Goal: Task Accomplishment & Management: Complete application form

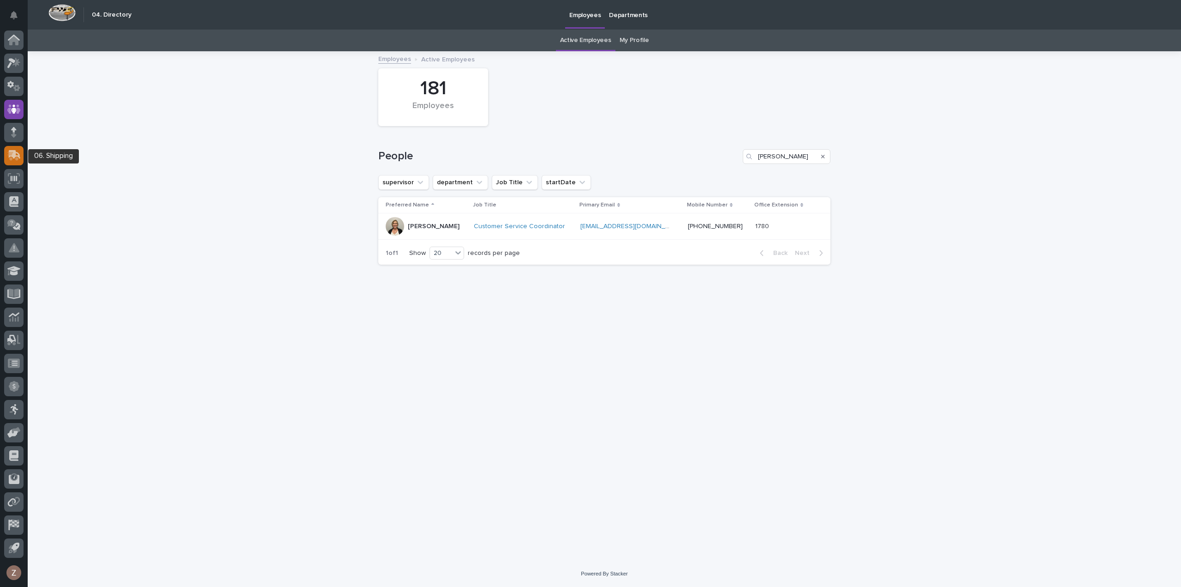
click at [21, 151] on div at bounding box center [13, 155] width 19 height 19
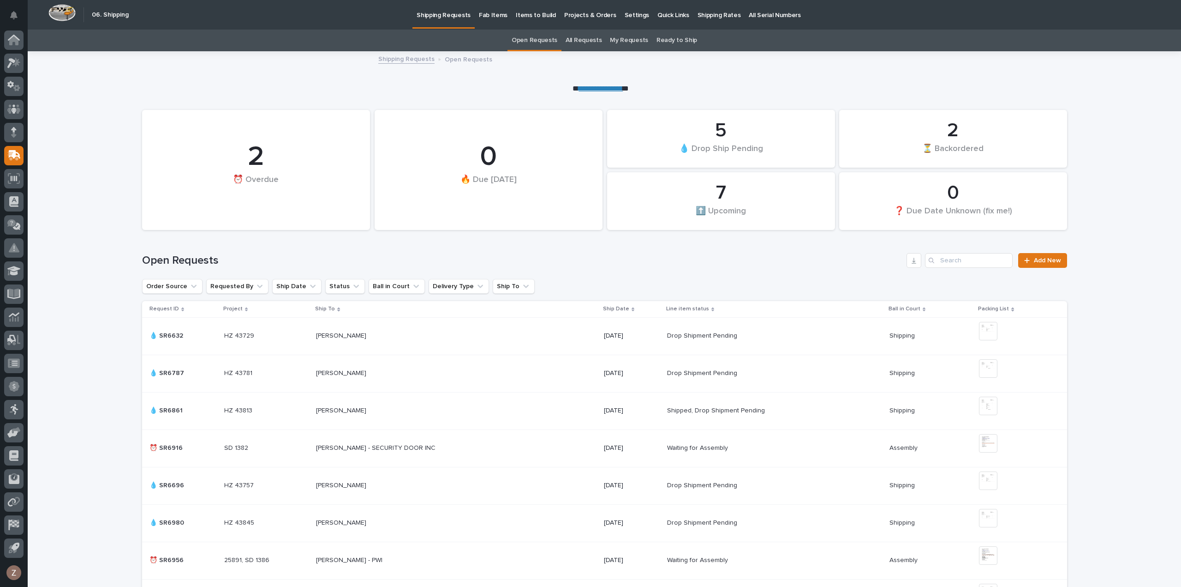
click at [698, 16] on p "Shipping Rates" at bounding box center [719, 9] width 43 height 19
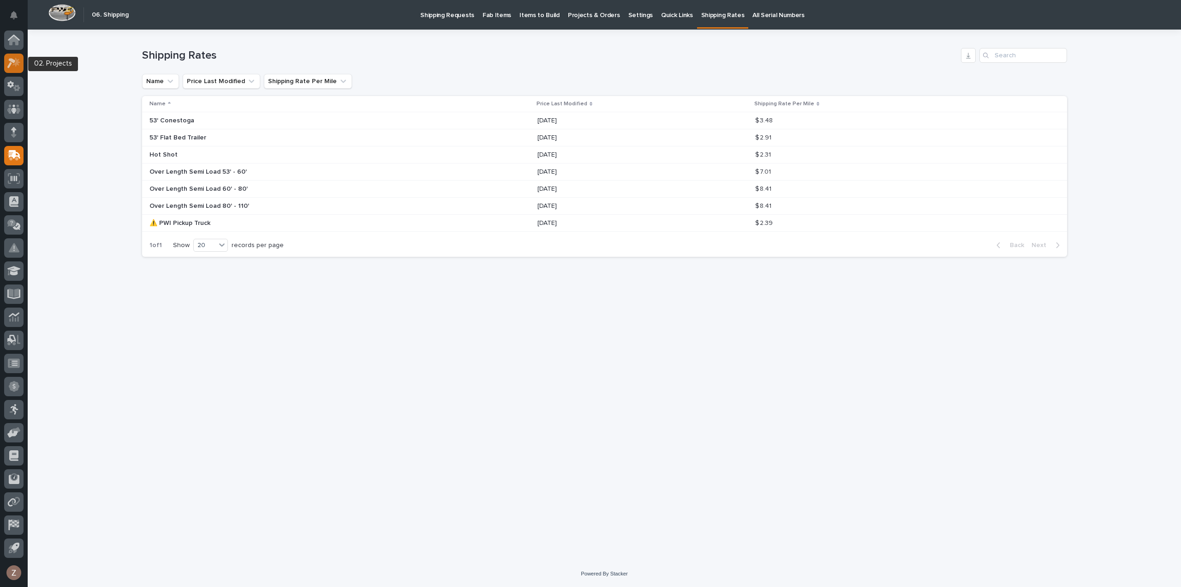
click at [15, 57] on div at bounding box center [13, 63] width 19 height 19
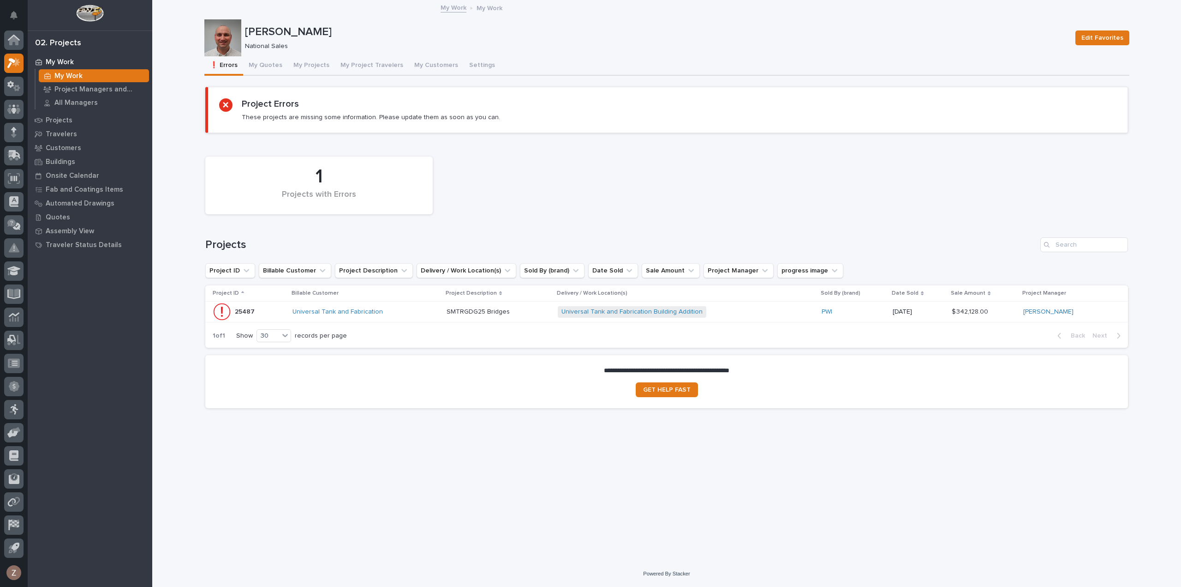
click at [443, 306] on td "Universal Tank and Fabrication" at bounding box center [366, 311] width 154 height 21
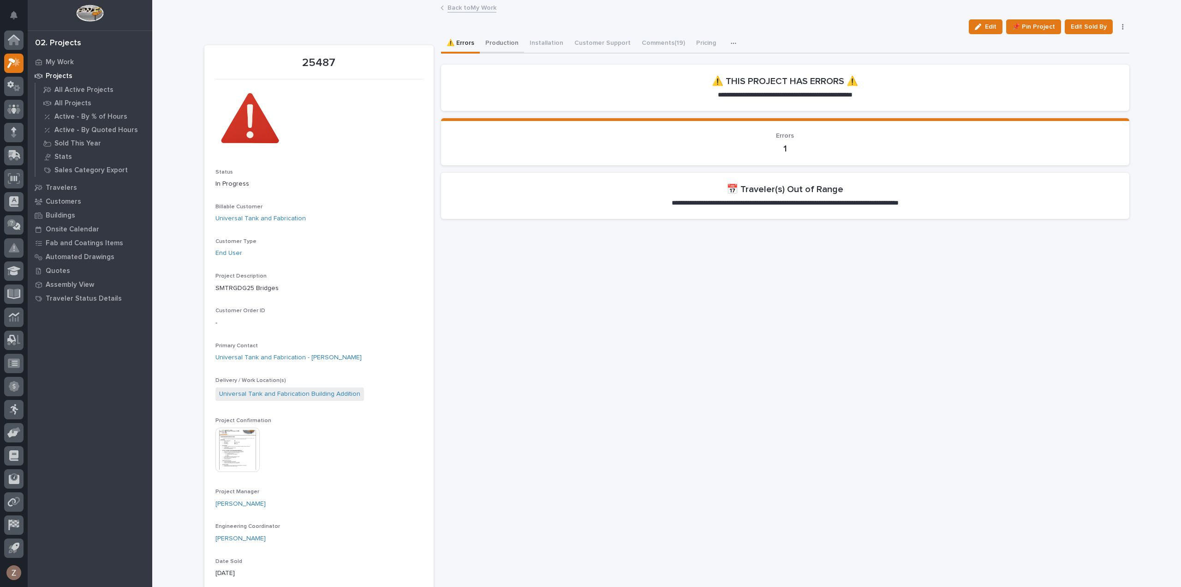
click at [500, 41] on button "Production" at bounding box center [502, 43] width 44 height 19
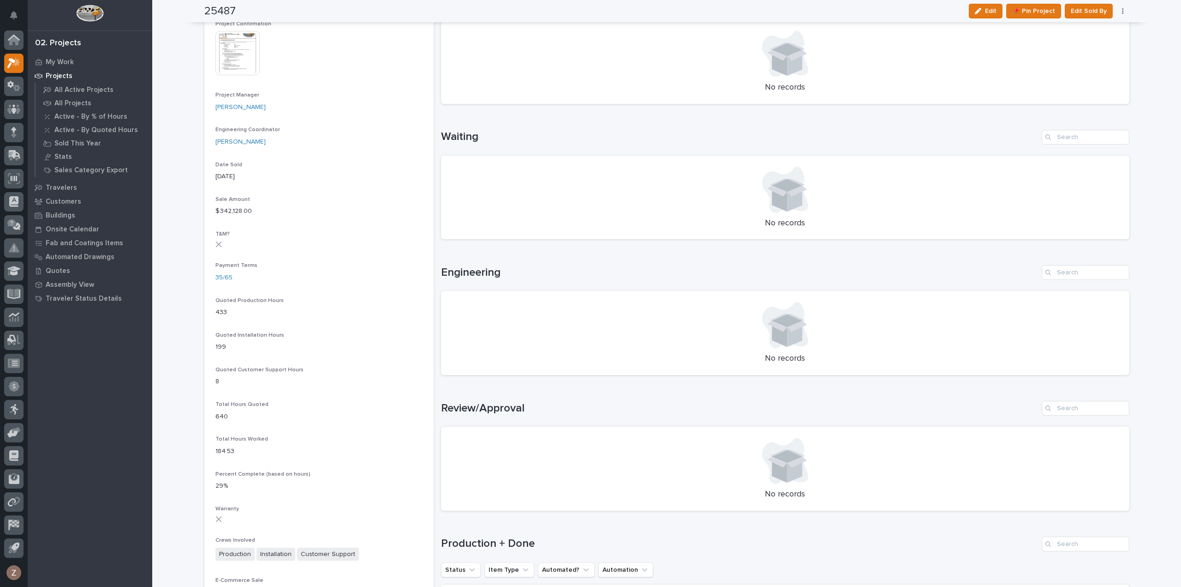
scroll to position [692, 0]
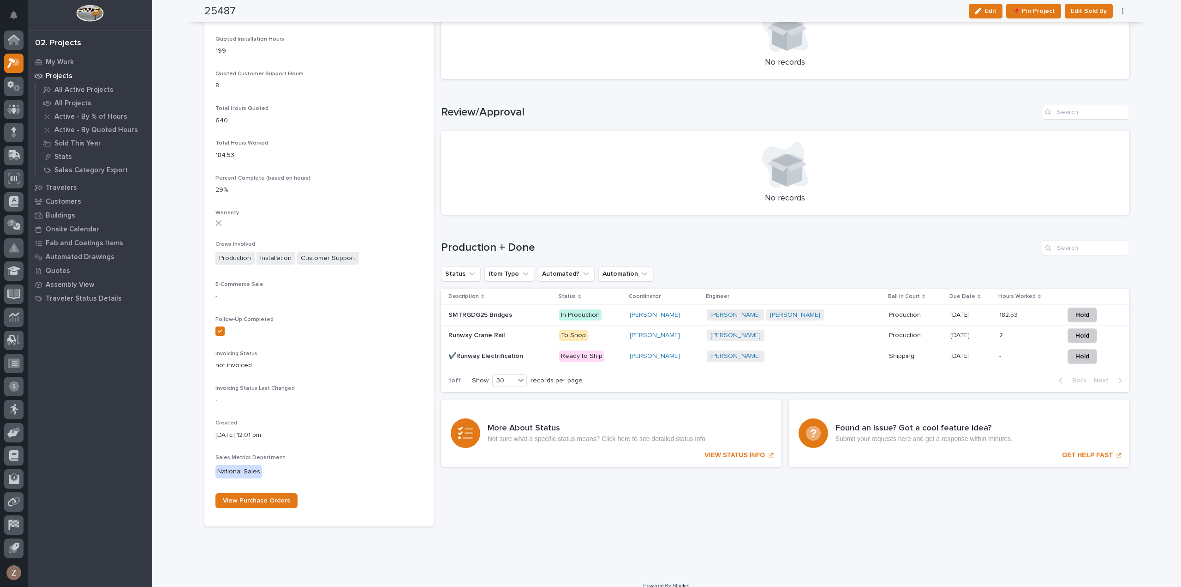
click at [863, 309] on div "[PERSON_NAME] [PERSON_NAME] + 0" at bounding box center [788, 315] width 162 height 12
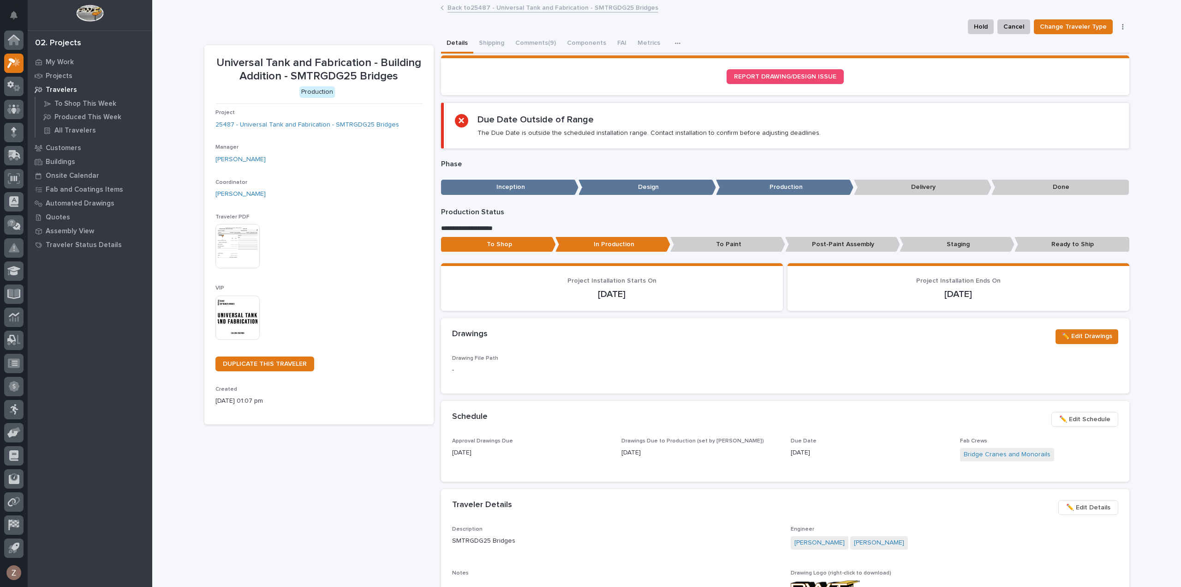
click at [1084, 419] on span "✏️ Edit Schedule" at bounding box center [1085, 418] width 51 height 11
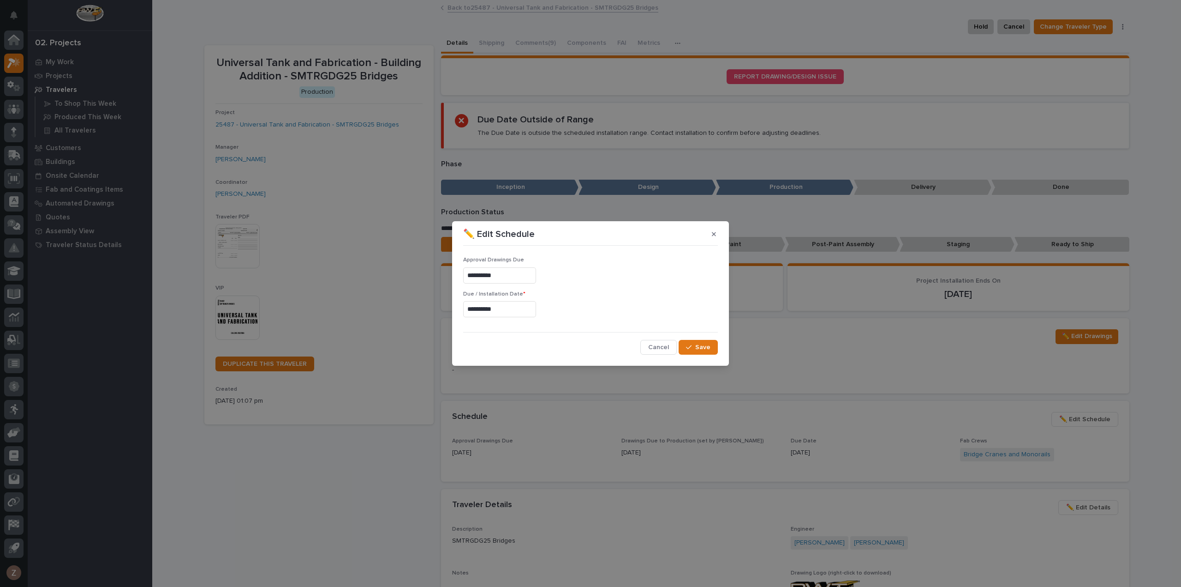
click at [508, 310] on input "**********" at bounding box center [499, 309] width 73 height 16
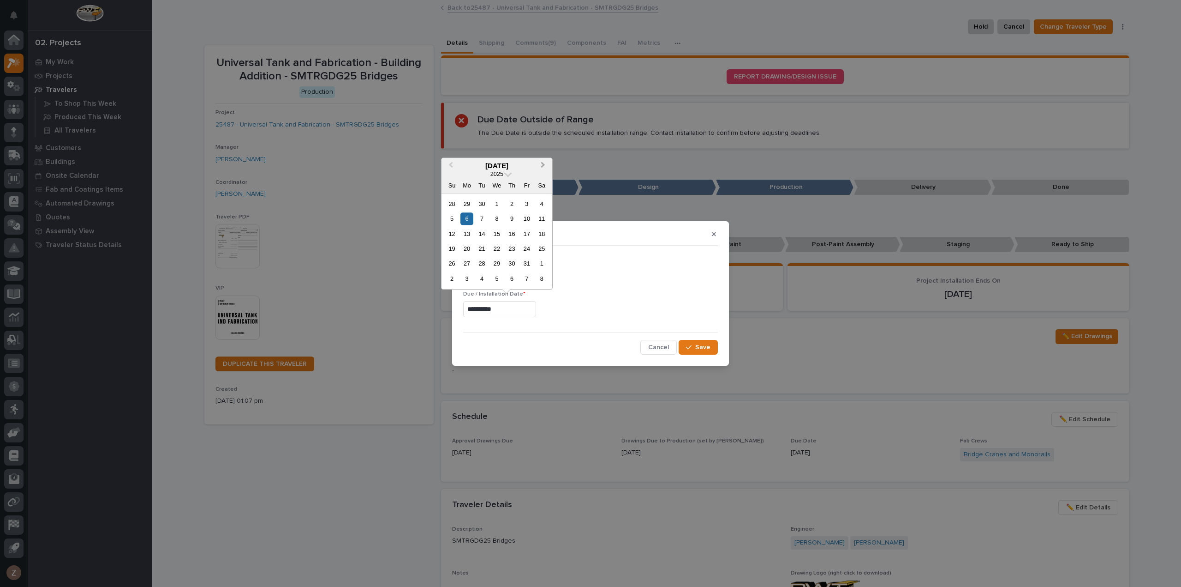
click at [543, 165] on span "Next Month" at bounding box center [543, 166] width 0 height 12
click at [467, 230] on div "10" at bounding box center [467, 234] width 12 height 12
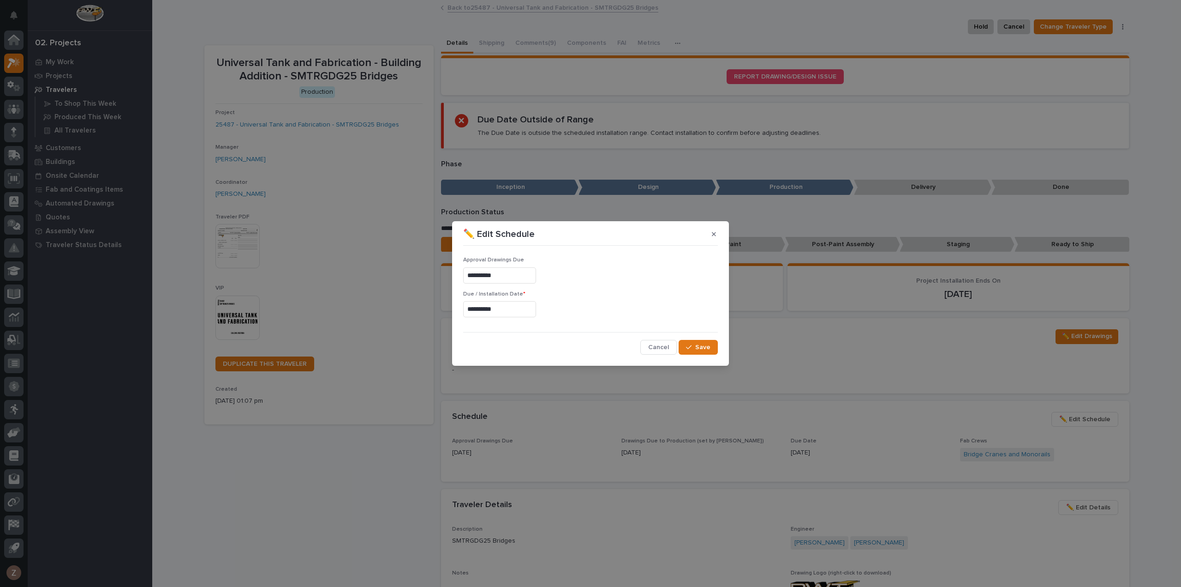
type input "**********"
click at [693, 347] on div "button" at bounding box center [690, 347] width 9 height 6
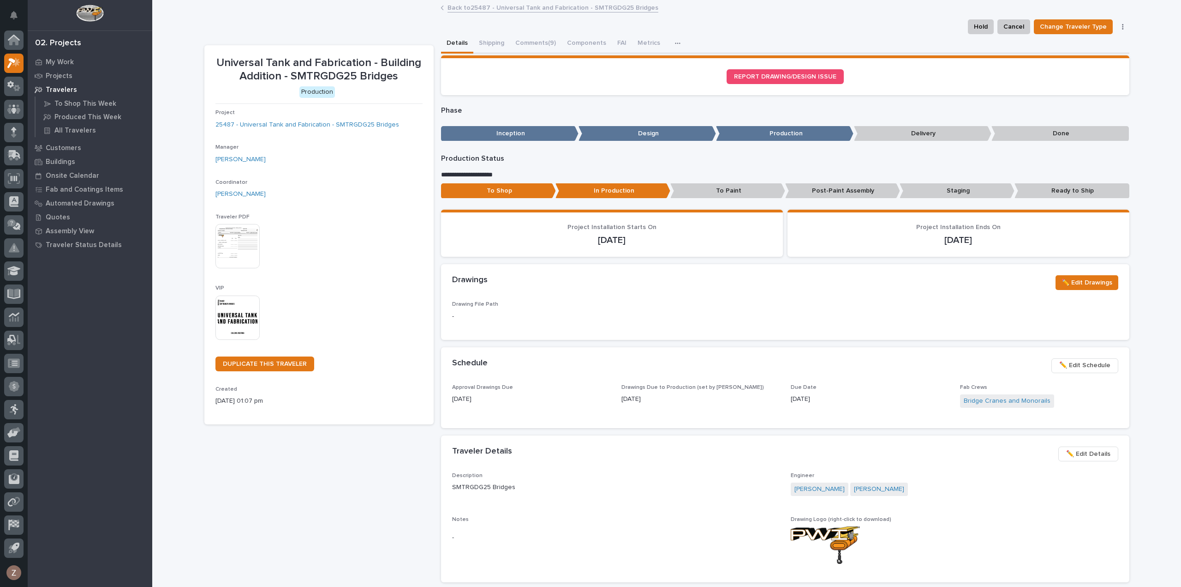
click at [523, 6] on link "Back to 25487 - Universal Tank and Fabrication - SMTRGDG25 Bridges" at bounding box center [553, 7] width 211 height 11
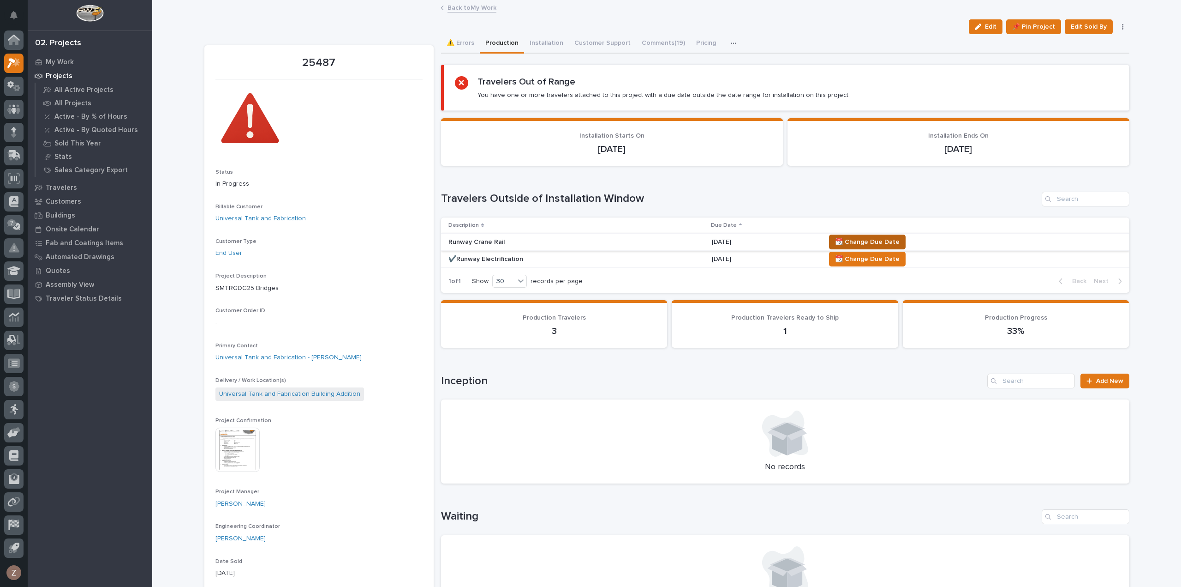
click at [877, 240] on span "📆 Change Due Date" at bounding box center [867, 241] width 65 height 11
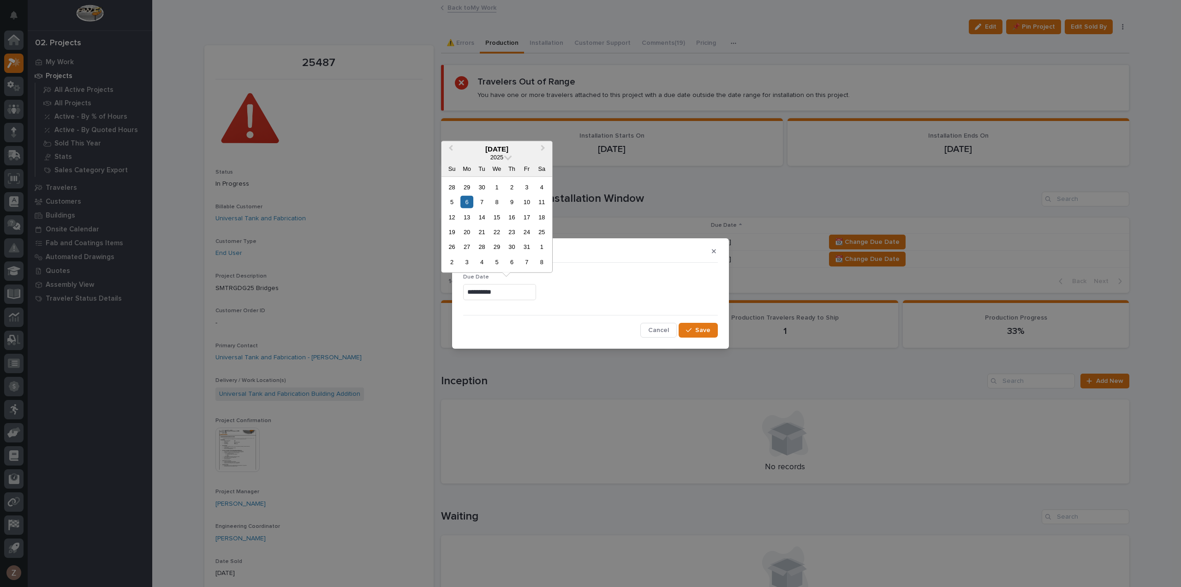
click at [497, 287] on input "**********" at bounding box center [499, 292] width 73 height 16
click at [543, 148] on span "Next Month" at bounding box center [543, 149] width 0 height 12
click at [463, 216] on div "10" at bounding box center [467, 216] width 12 height 12
type input "**********"
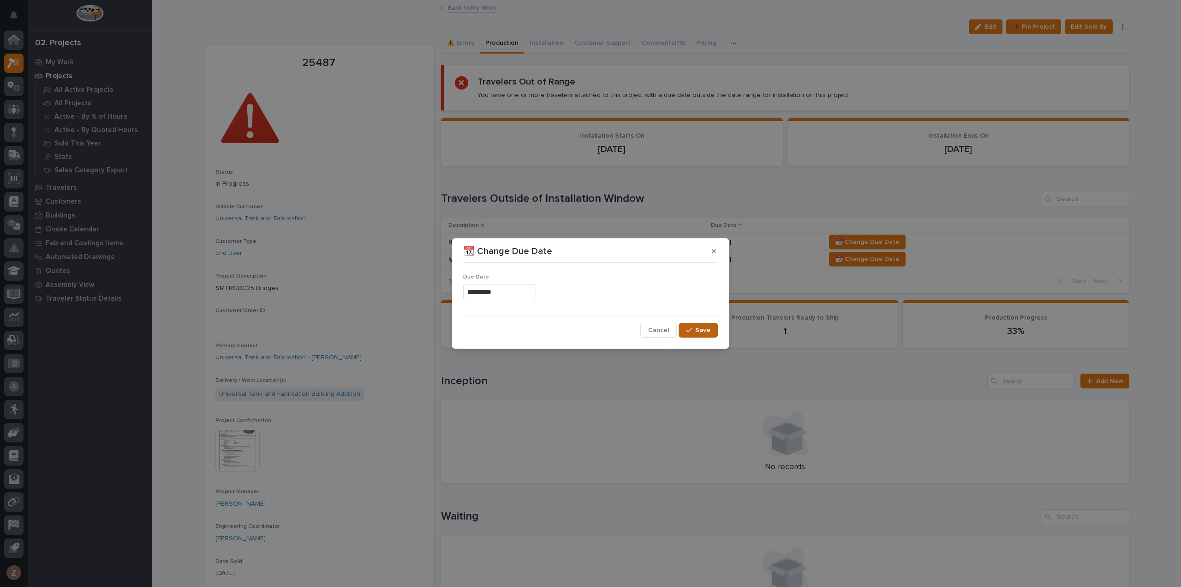
click at [701, 332] on span "Save" at bounding box center [702, 330] width 15 height 8
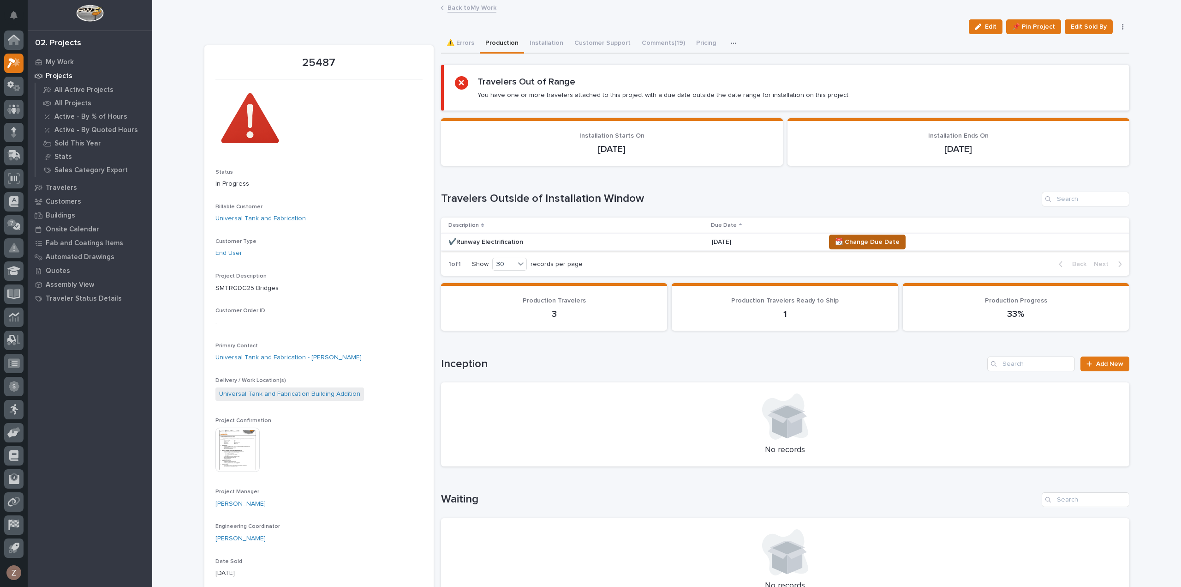
click at [863, 240] on span "📆 Change Due Date" at bounding box center [867, 241] width 65 height 11
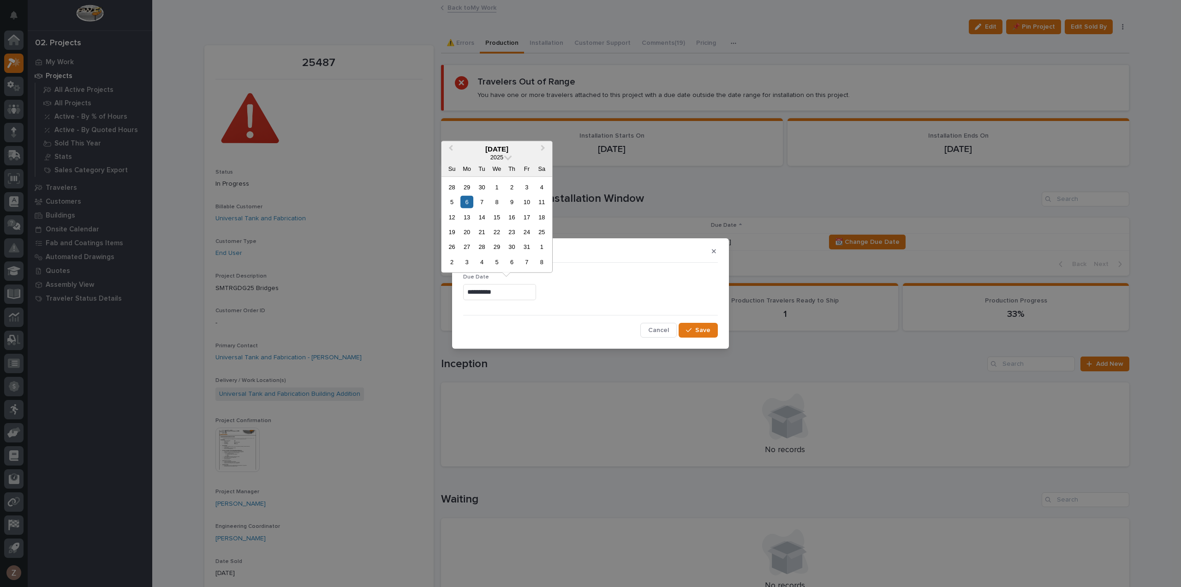
click at [522, 295] on input "**********" at bounding box center [499, 292] width 73 height 16
click at [545, 147] on button "Next Month" at bounding box center [544, 149] width 15 height 15
click at [468, 215] on div "10" at bounding box center [467, 216] width 12 height 12
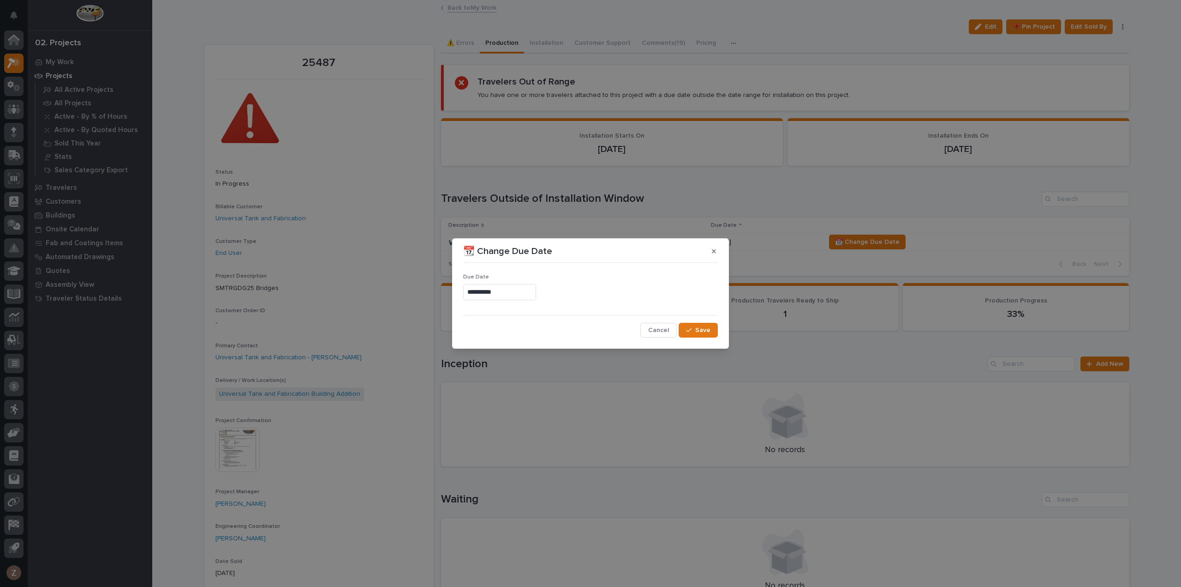
type input "**********"
click at [696, 327] on button "Save" at bounding box center [698, 330] width 39 height 15
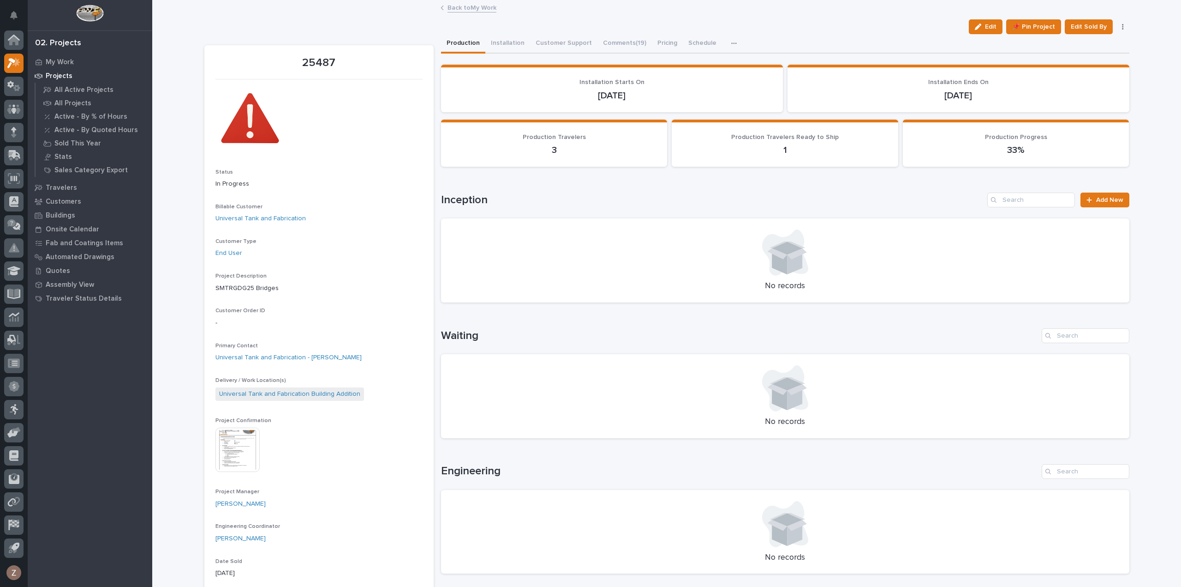
click at [461, 9] on link "Back to My Work" at bounding box center [472, 7] width 49 height 11
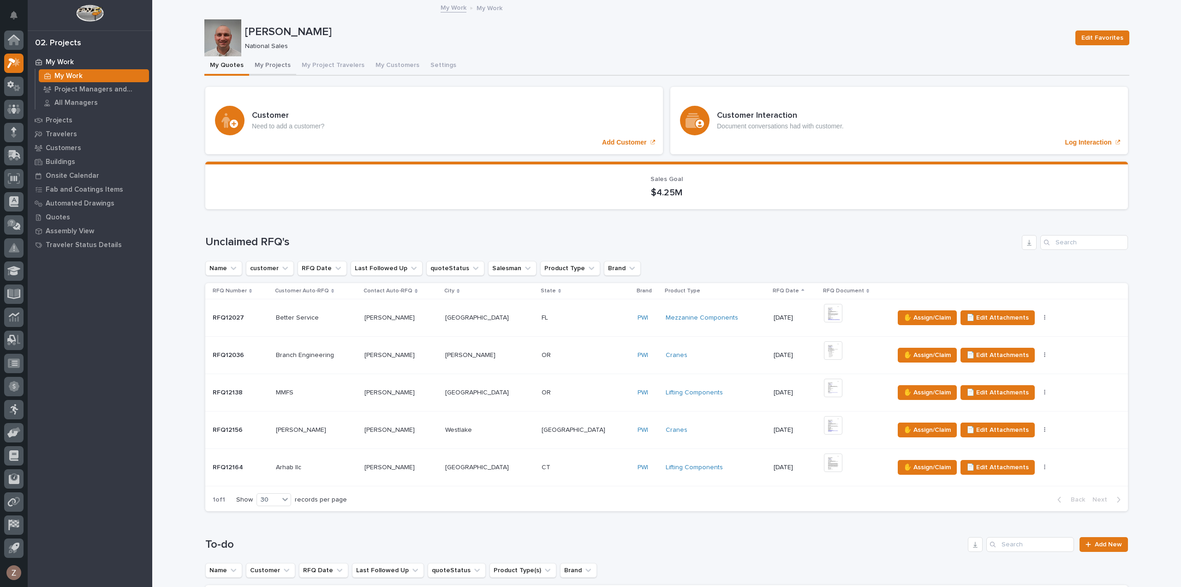
click at [262, 63] on button "My Projects" at bounding box center [272, 65] width 47 height 19
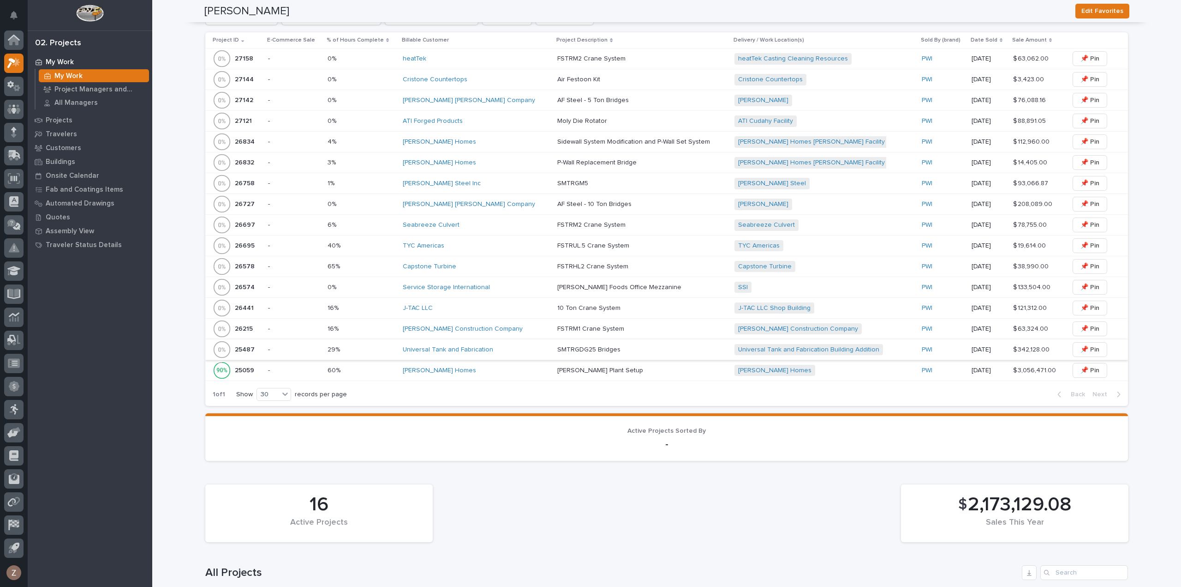
scroll to position [415, 0]
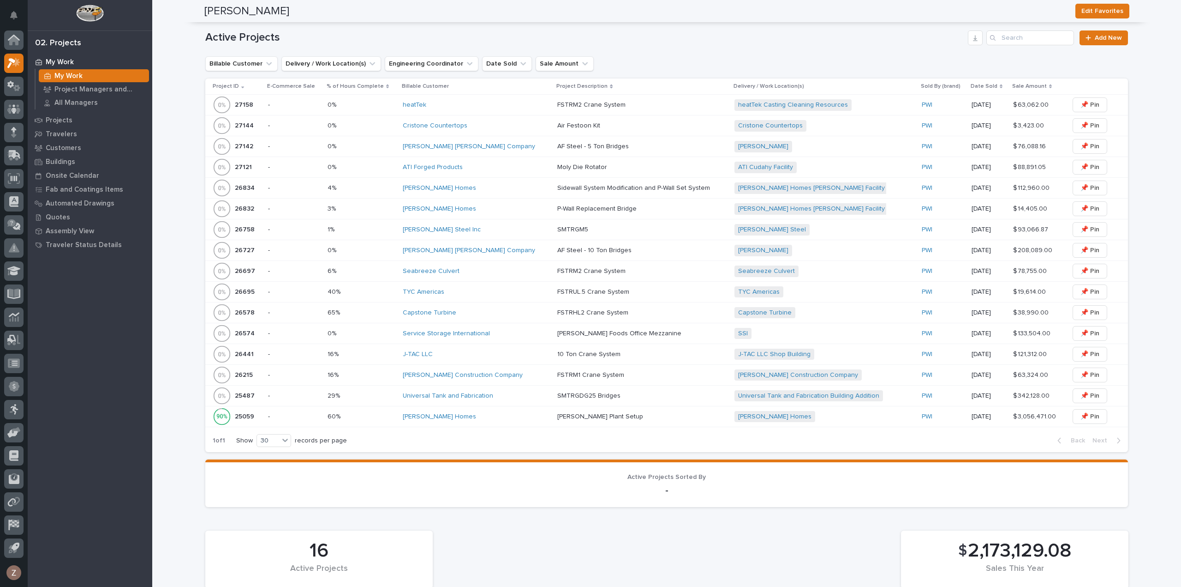
click at [500, 305] on div "Capstone Turbine" at bounding box center [476, 312] width 147 height 15
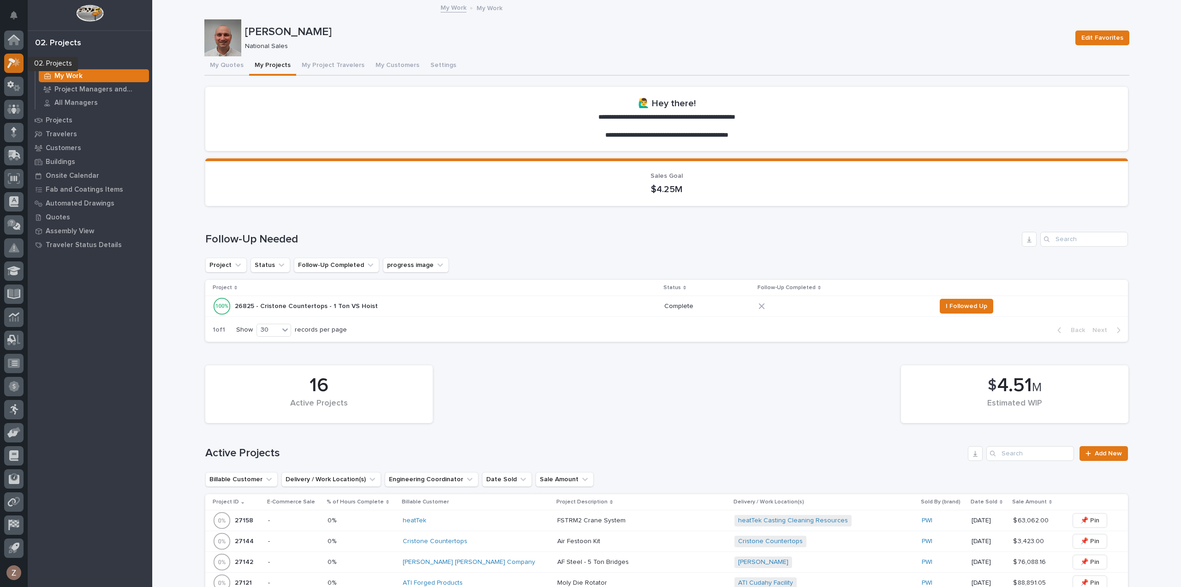
click at [9, 60] on icon at bounding box center [11, 63] width 8 height 10
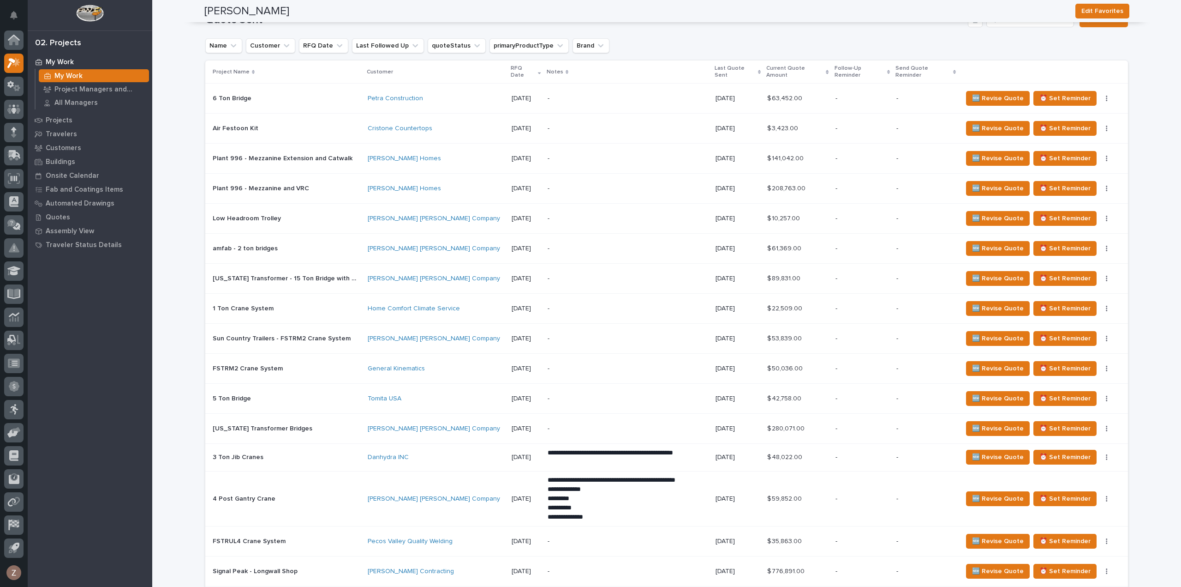
scroll to position [831, 0]
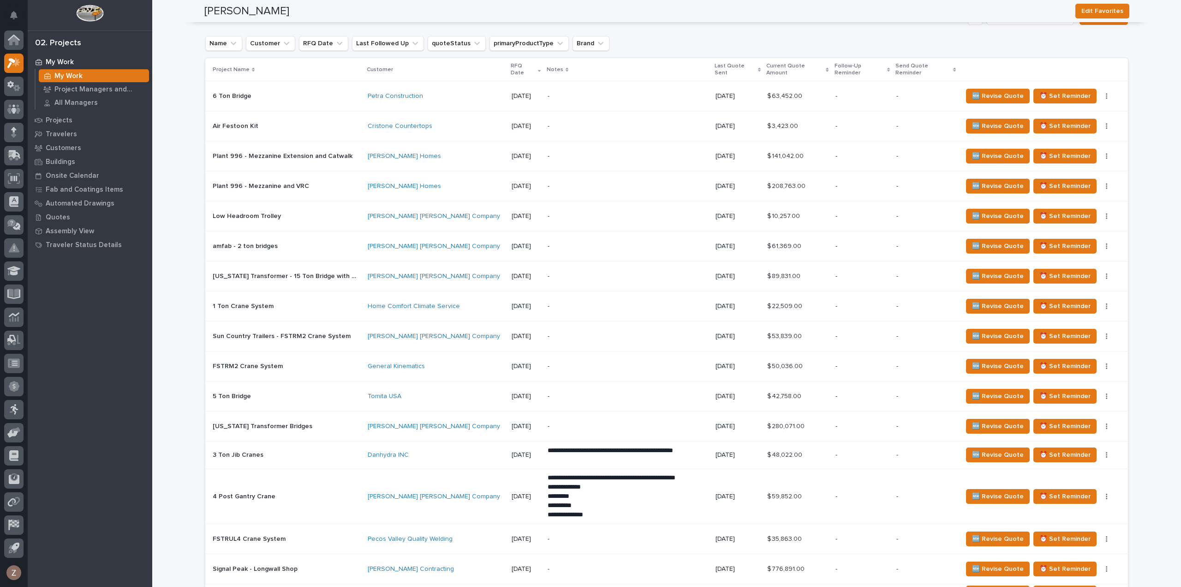
click at [1103, 239] on div "🆕 Revise Quote ⏰ Set Reminder Status→ 👎 Rejected Status→ ⏳ Inactive 📝 Edit Desc…" at bounding box center [1038, 246] width 151 height 15
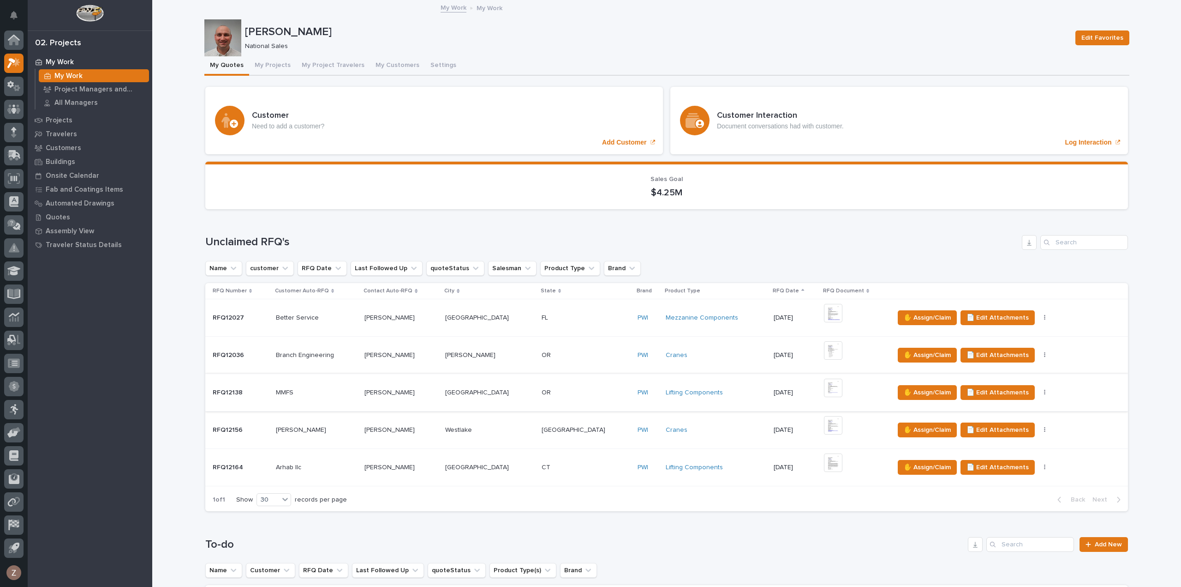
scroll to position [415, 0]
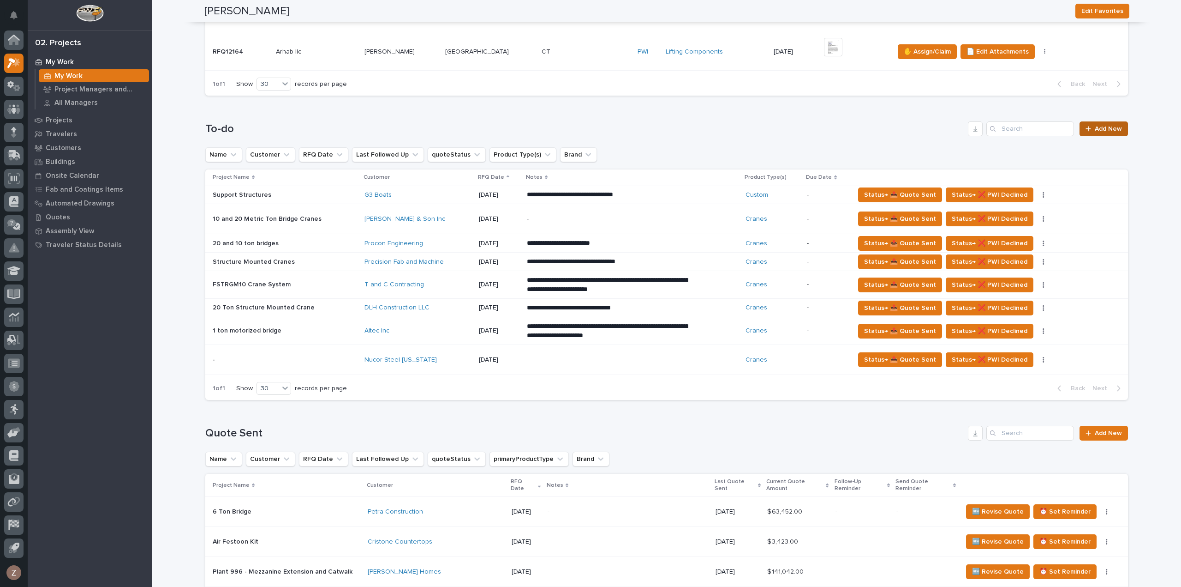
click at [1100, 130] on span "Add New" at bounding box center [1108, 129] width 27 height 6
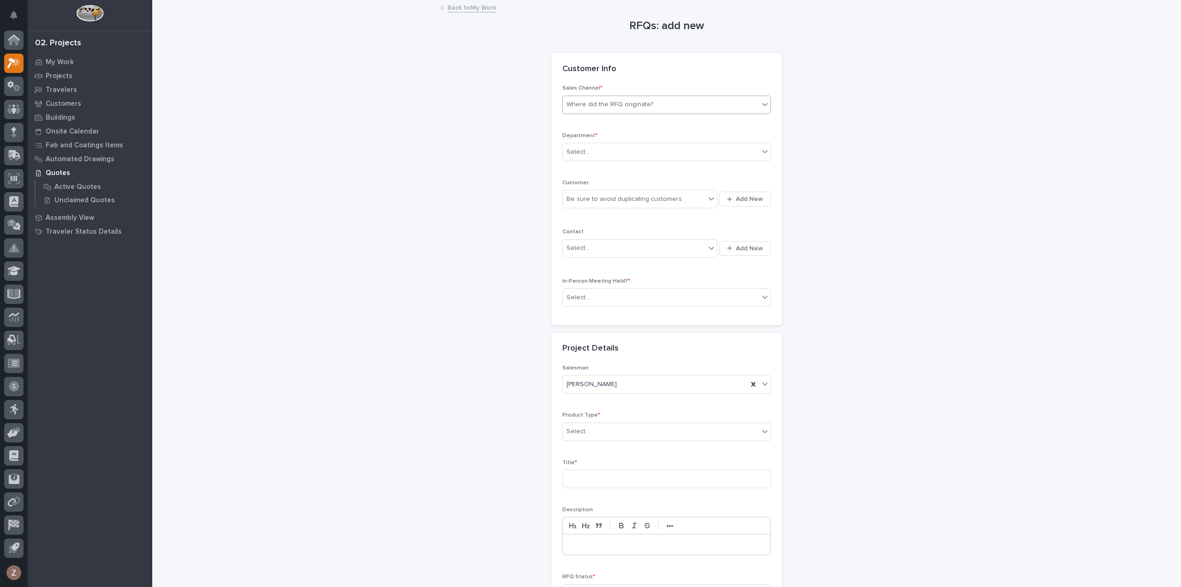
click at [647, 96] on div "Where did the RFQ originate?" at bounding box center [667, 105] width 209 height 18
click at [636, 136] on div "PWI" at bounding box center [663, 138] width 208 height 16
click at [619, 149] on div "Select..." at bounding box center [661, 151] width 196 height 15
click at [607, 166] on div "National Sales" at bounding box center [663, 169] width 208 height 16
click at [602, 199] on div "Be sure to avoid duplicating customers" at bounding box center [624, 199] width 115 height 10
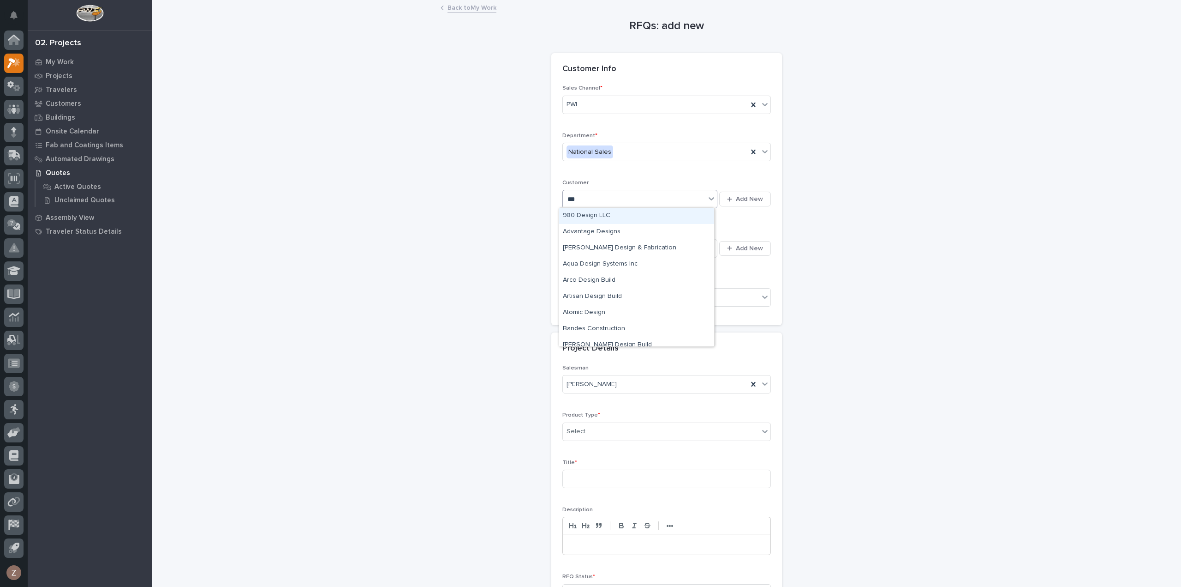
type input "****"
click at [610, 218] on div "[PERSON_NAME] [PERSON_NAME] Company" at bounding box center [636, 216] width 155 height 16
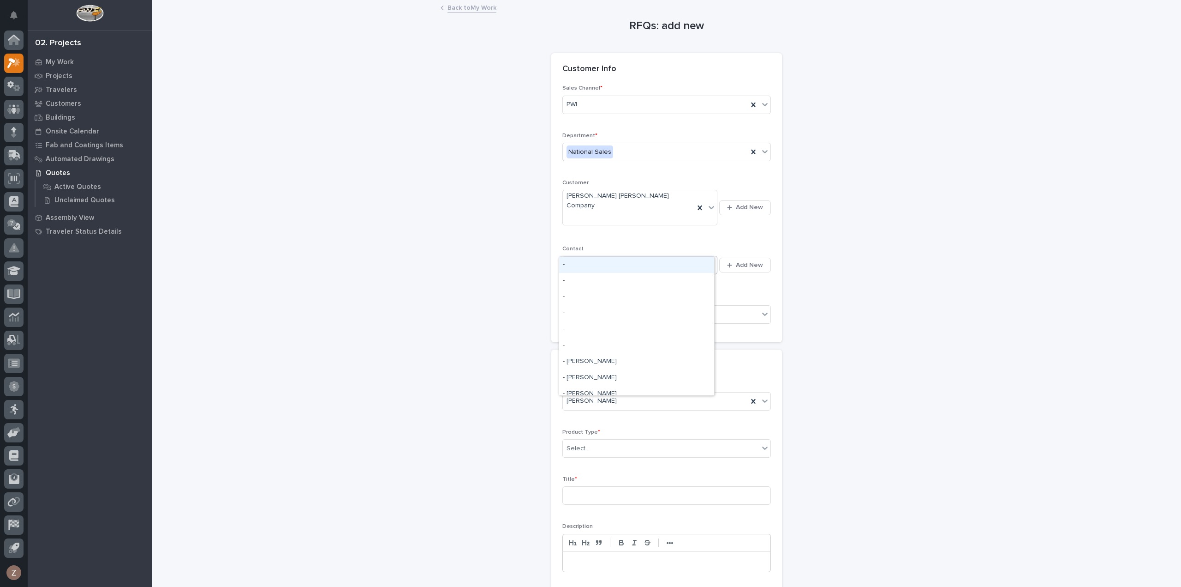
click at [617, 258] on div "Select..." at bounding box center [634, 265] width 143 height 15
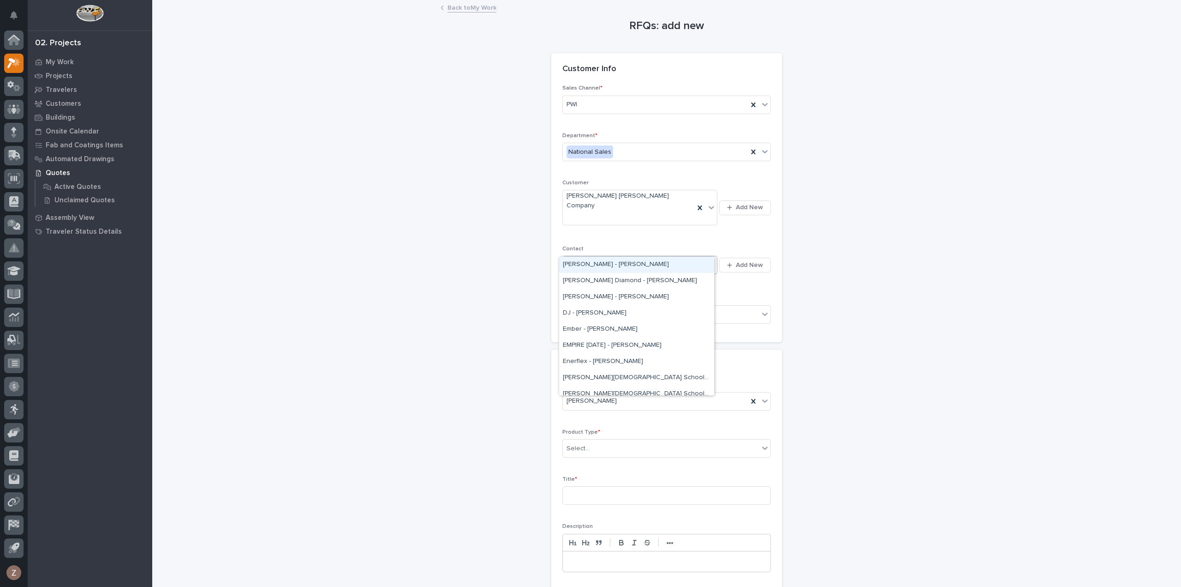
type input "*****"
click at [639, 295] on div "[PERSON_NAME] - [PERSON_NAME]" at bounding box center [636, 297] width 155 height 16
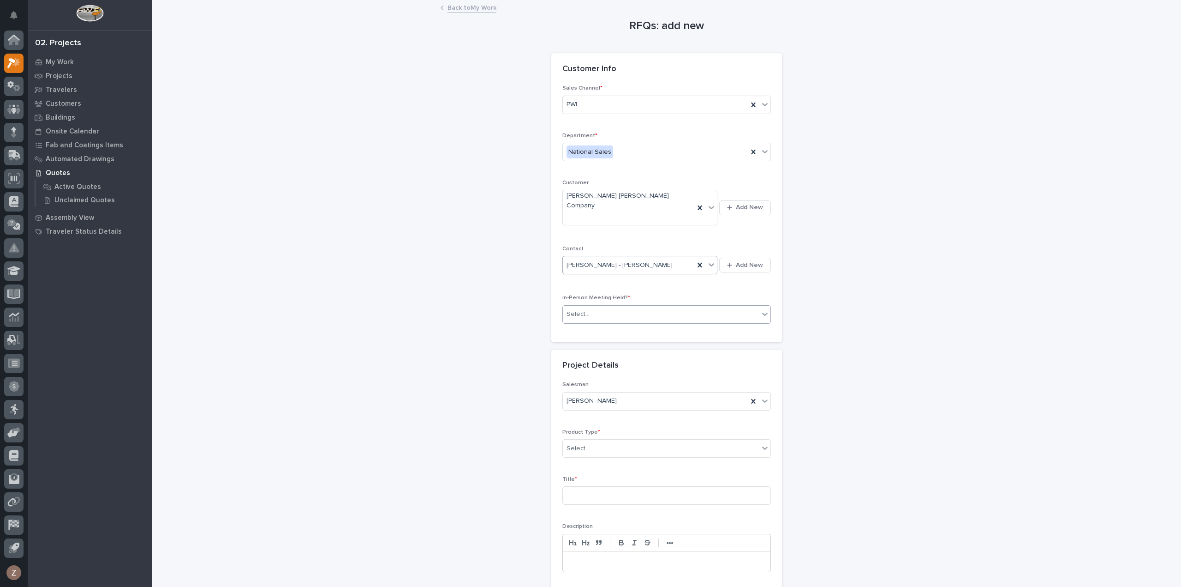
click at [618, 306] on div "Select..." at bounding box center [661, 313] width 196 height 15
click at [610, 332] on div "No" at bounding box center [663, 329] width 208 height 16
click at [653, 441] on div "Select..." at bounding box center [661, 448] width 196 height 15
click at [645, 467] on div "Cranes" at bounding box center [663, 463] width 208 height 16
click at [620, 486] on input at bounding box center [667, 495] width 209 height 18
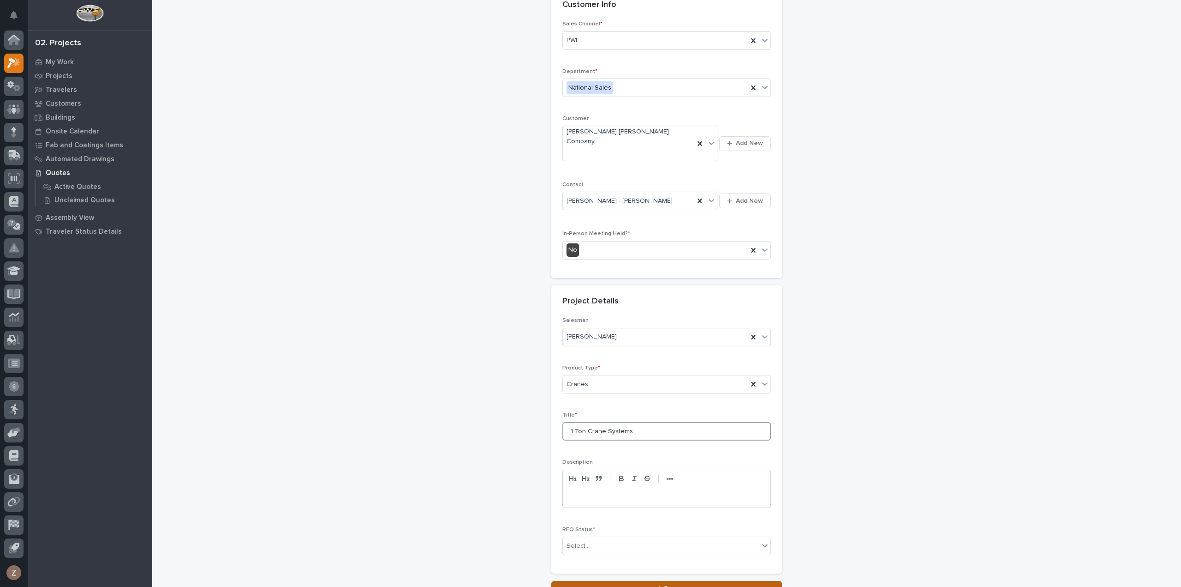
scroll to position [125, 0]
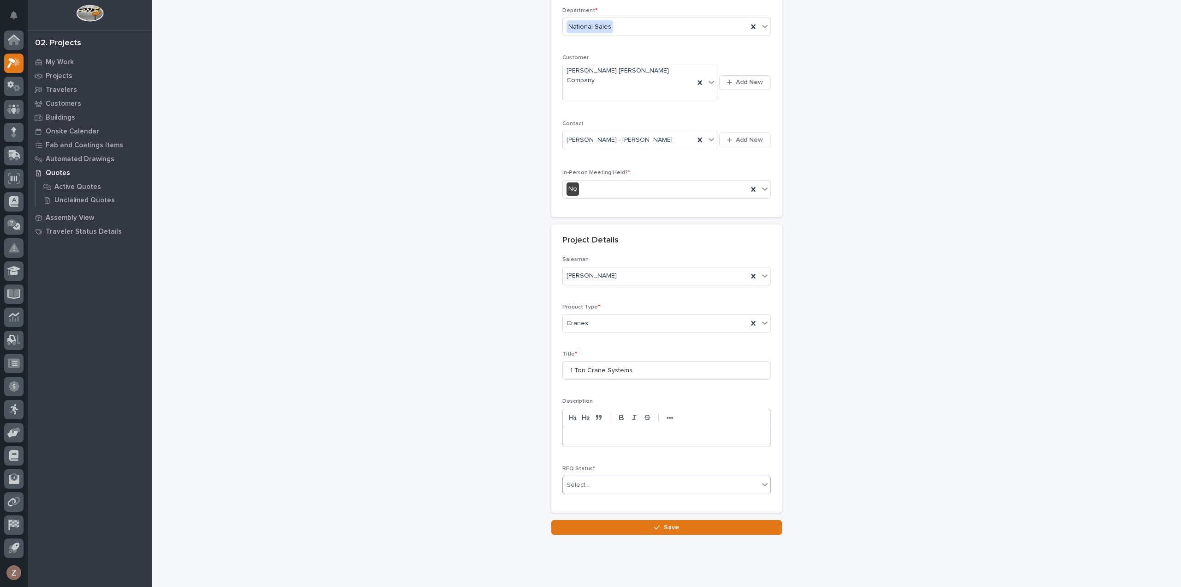
click at [629, 477] on div "Select..." at bounding box center [661, 484] width 196 height 15
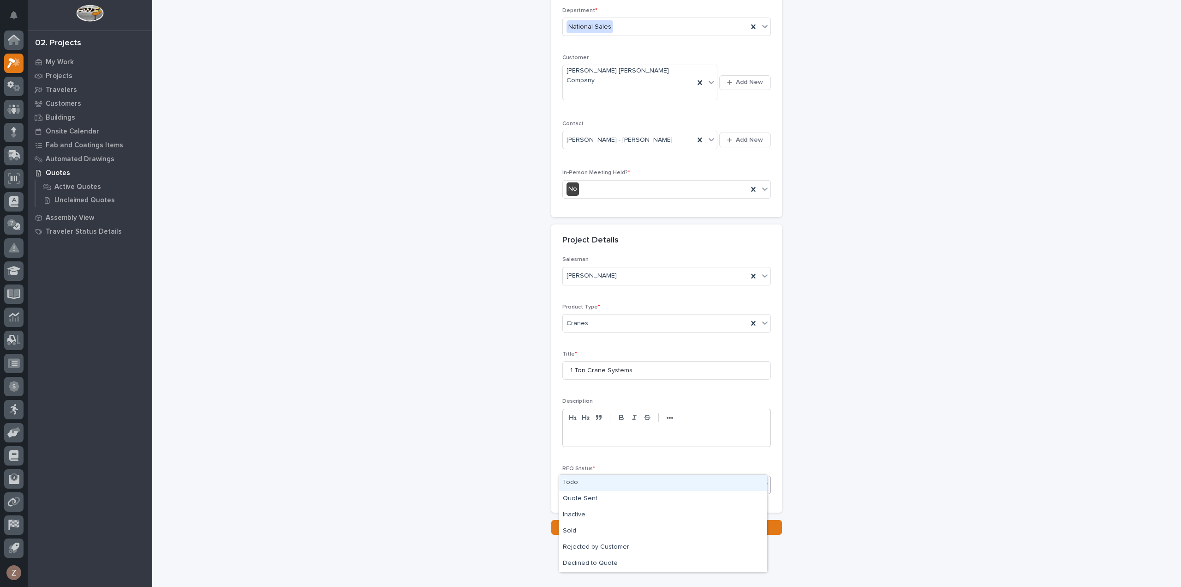
click at [615, 481] on div "Todo" at bounding box center [663, 482] width 208 height 16
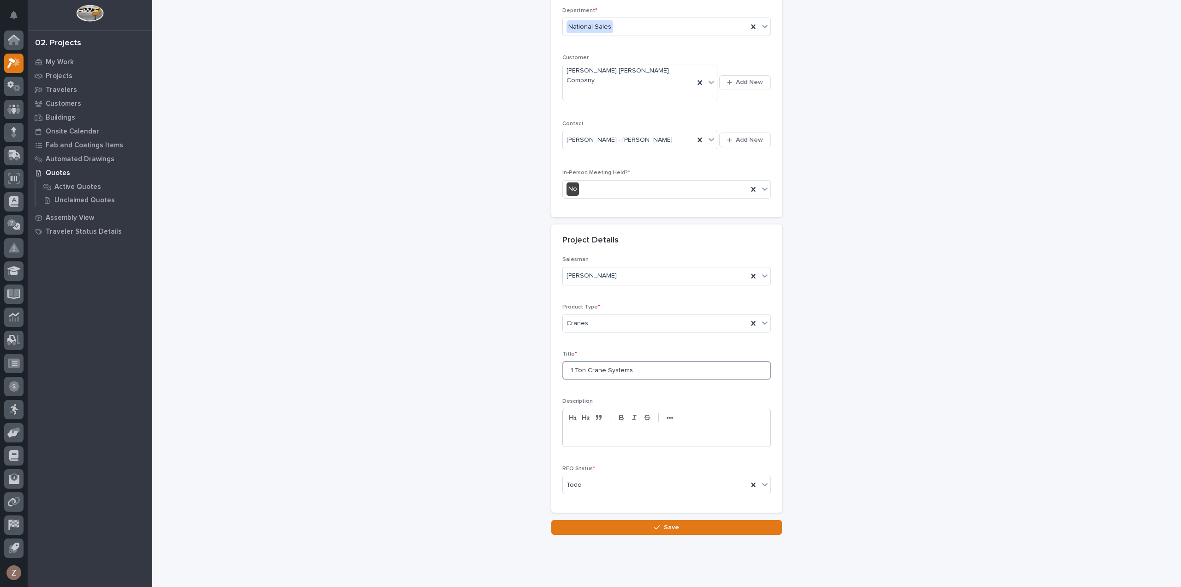
click at [565, 361] on input "1 Ton Crane Systems" at bounding box center [667, 370] width 209 height 18
type input "Sun Country Trailers 1 Ton Crane Systems"
click at [623, 520] on button "Save" at bounding box center [666, 527] width 231 height 15
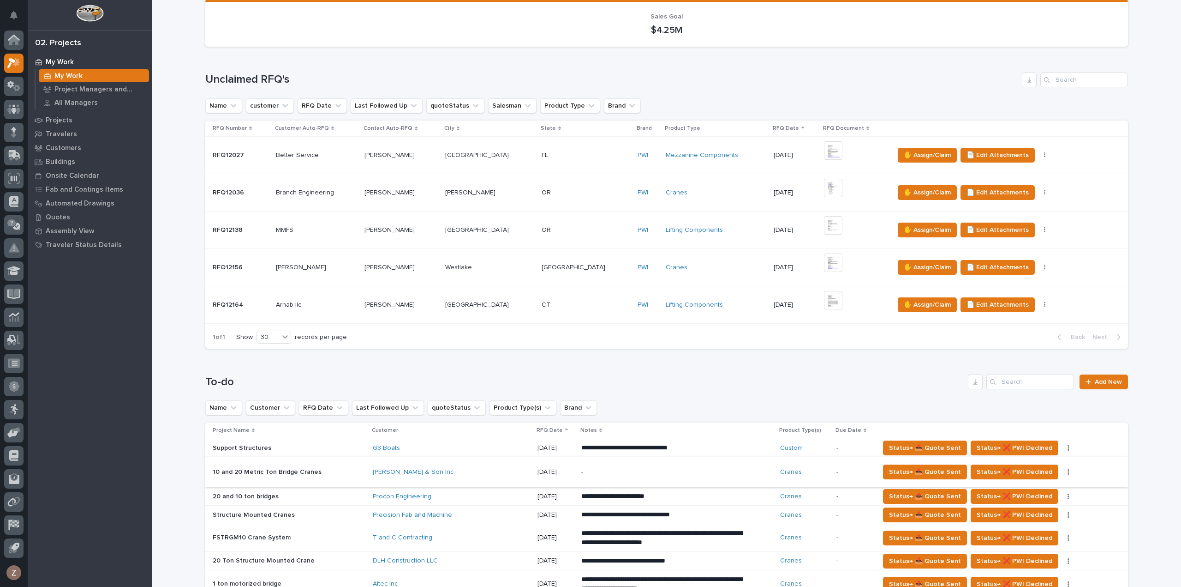
scroll to position [277, 0]
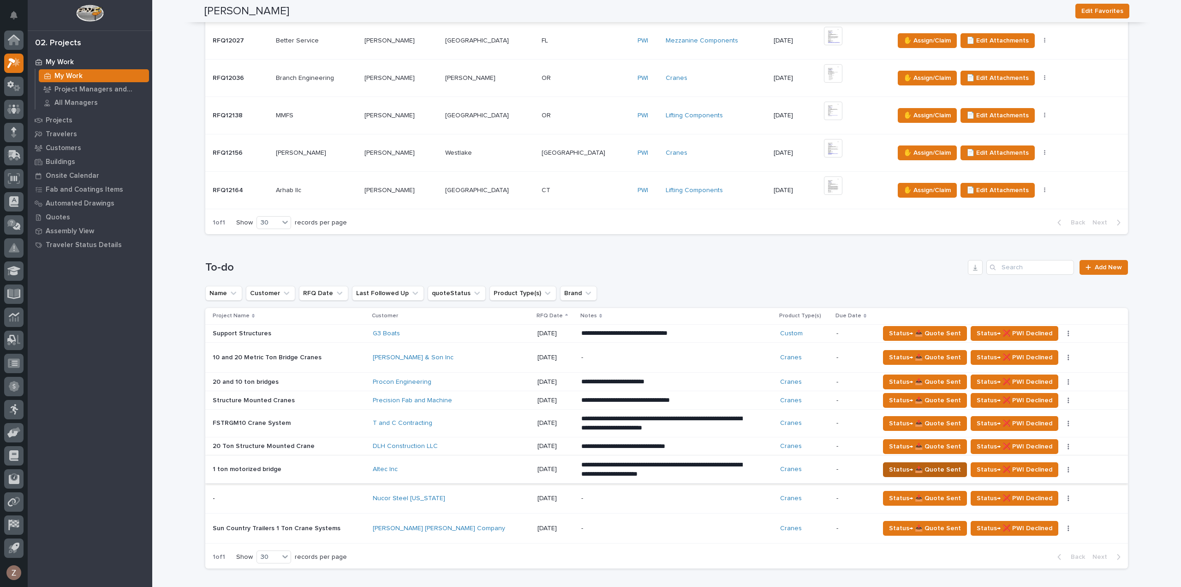
click at [923, 466] on span "Status→ 📤 Quote Sent" at bounding box center [925, 469] width 72 height 11
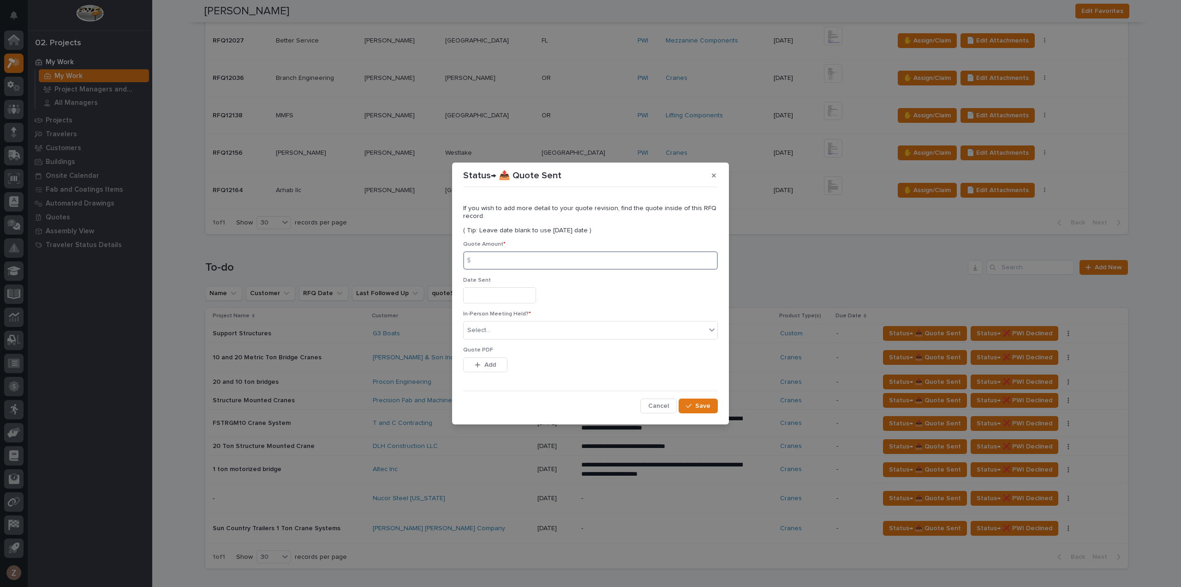
click at [529, 258] on input at bounding box center [590, 260] width 255 height 18
type input "29186"
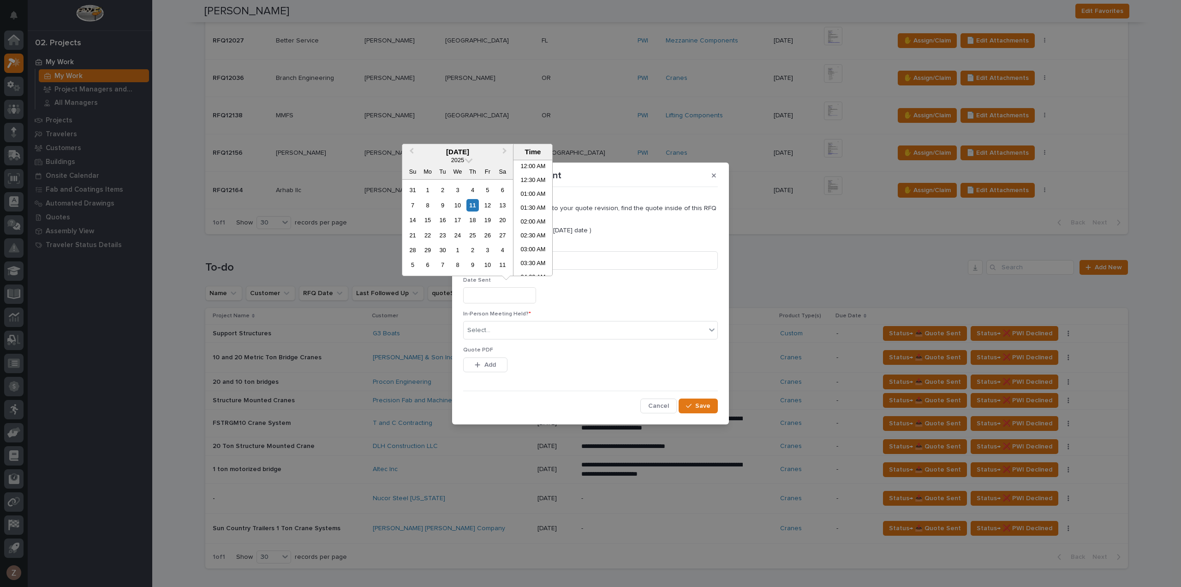
click at [510, 297] on input "text" at bounding box center [499, 295] width 73 height 16
click at [524, 212] on li "03:00 PM" at bounding box center [533, 218] width 39 height 14
type input "**********"
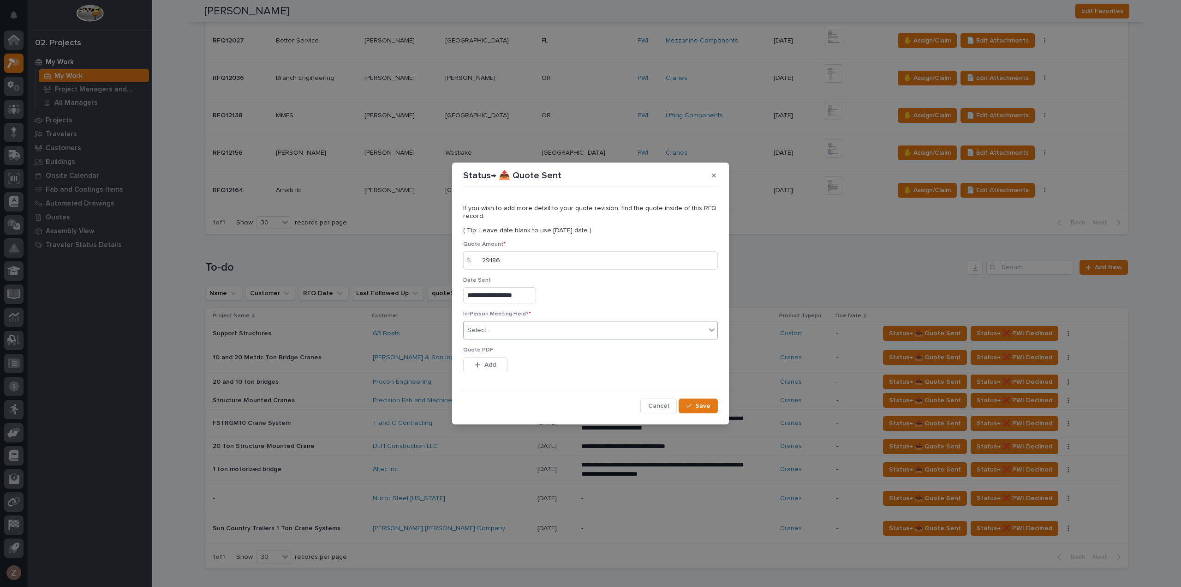
click at [527, 335] on div "Select..." at bounding box center [585, 330] width 242 height 15
click at [518, 363] on div "No" at bounding box center [591, 364] width 254 height 16
click at [694, 403] on div "button" at bounding box center [690, 405] width 9 height 6
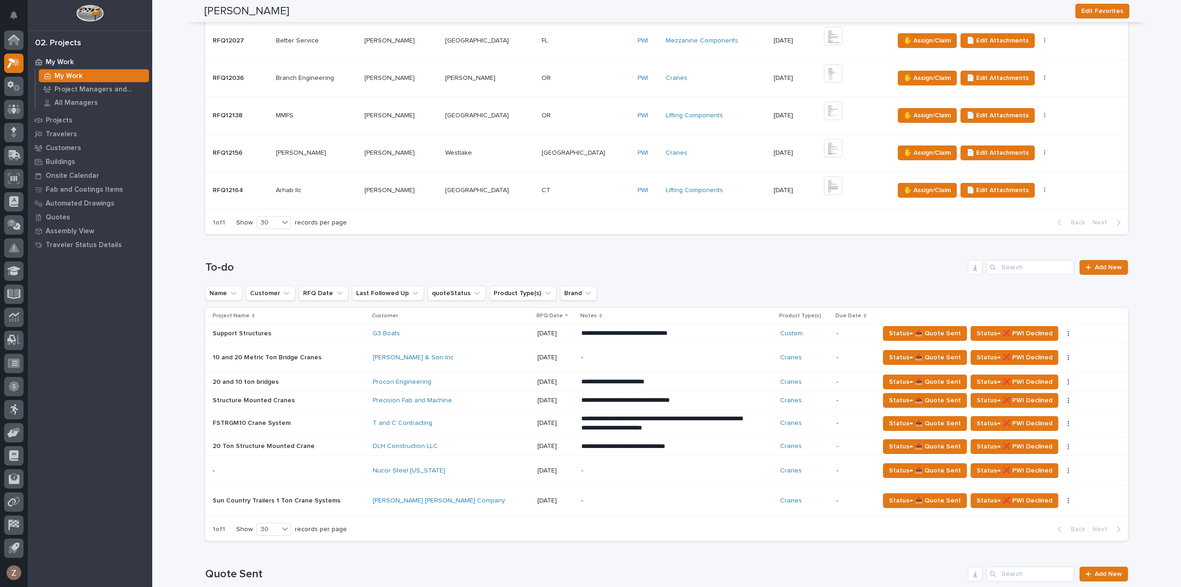
click at [322, 470] on p at bounding box center [289, 471] width 153 height 8
